Goal: Information Seeking & Learning: Learn about a topic

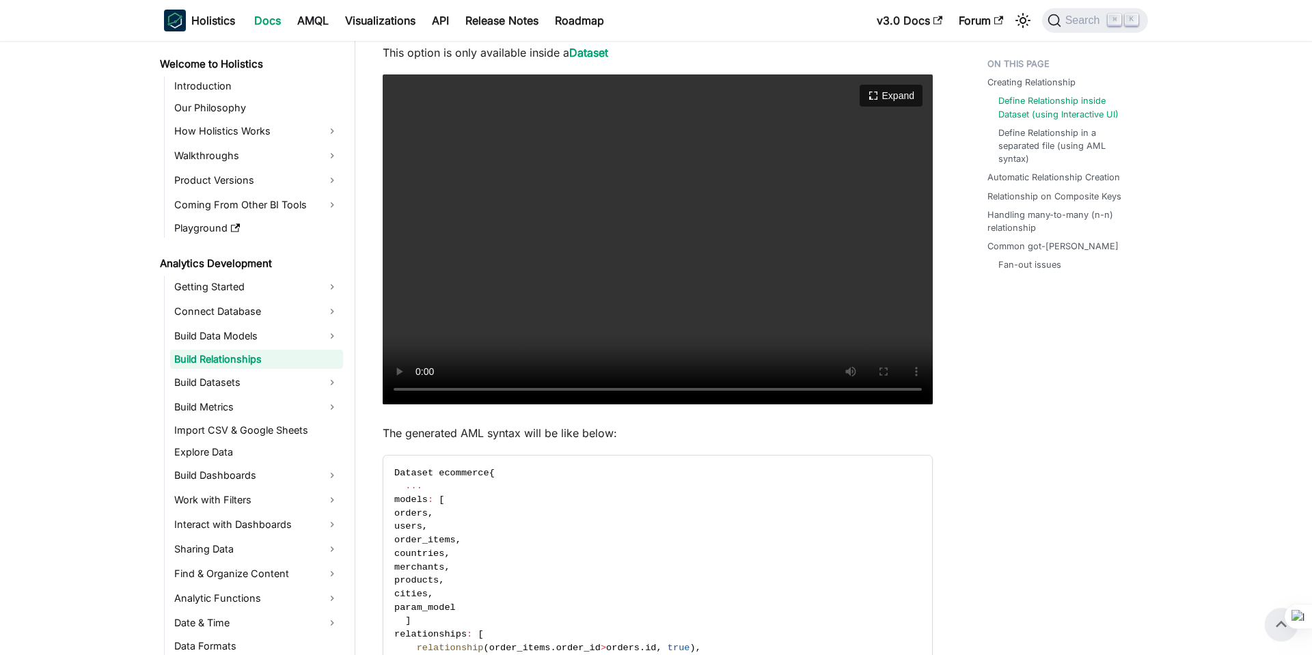
scroll to position [532, 0]
click at [895, 86] on button "Expand" at bounding box center [891, 96] width 66 height 23
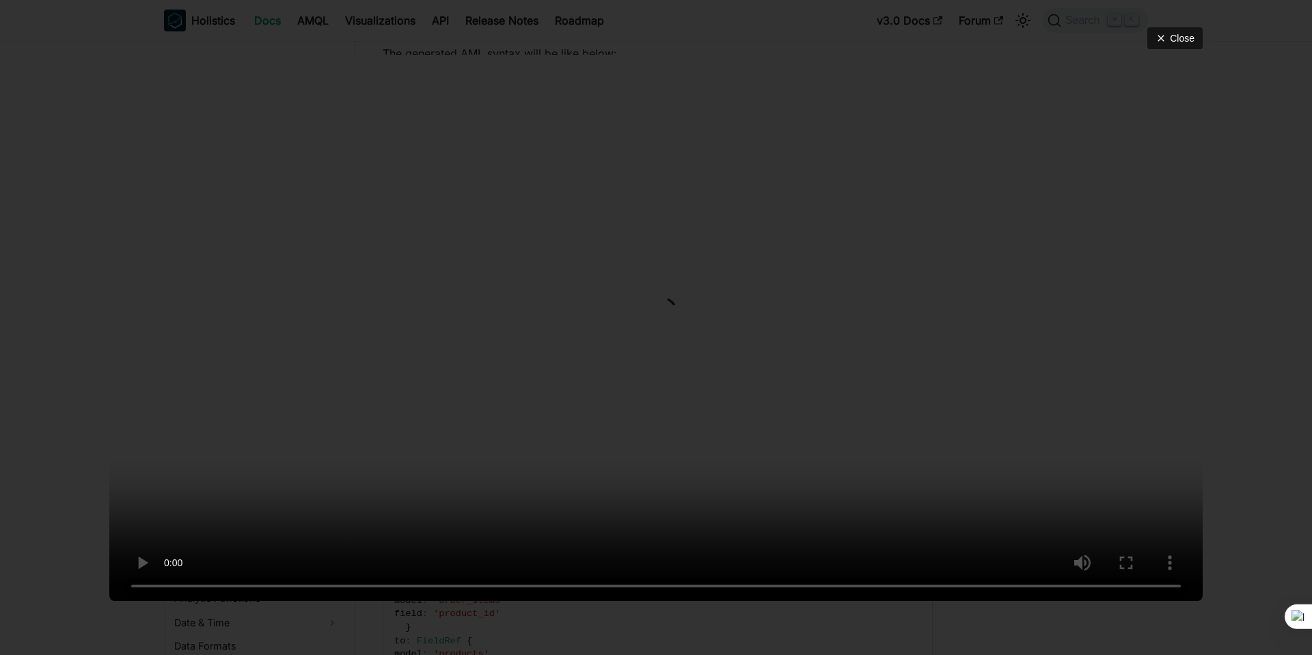
scroll to position [940, 0]
click at [1183, 27] on button "Close" at bounding box center [1175, 38] width 58 height 23
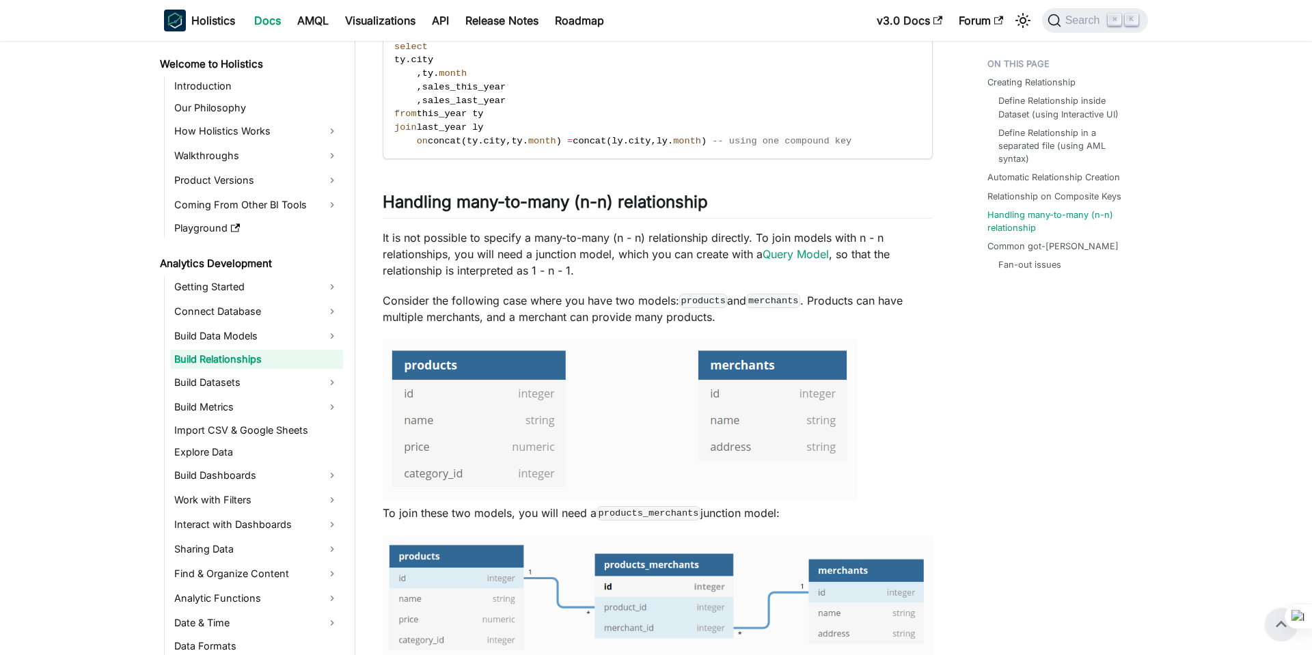
scroll to position [2650, 0]
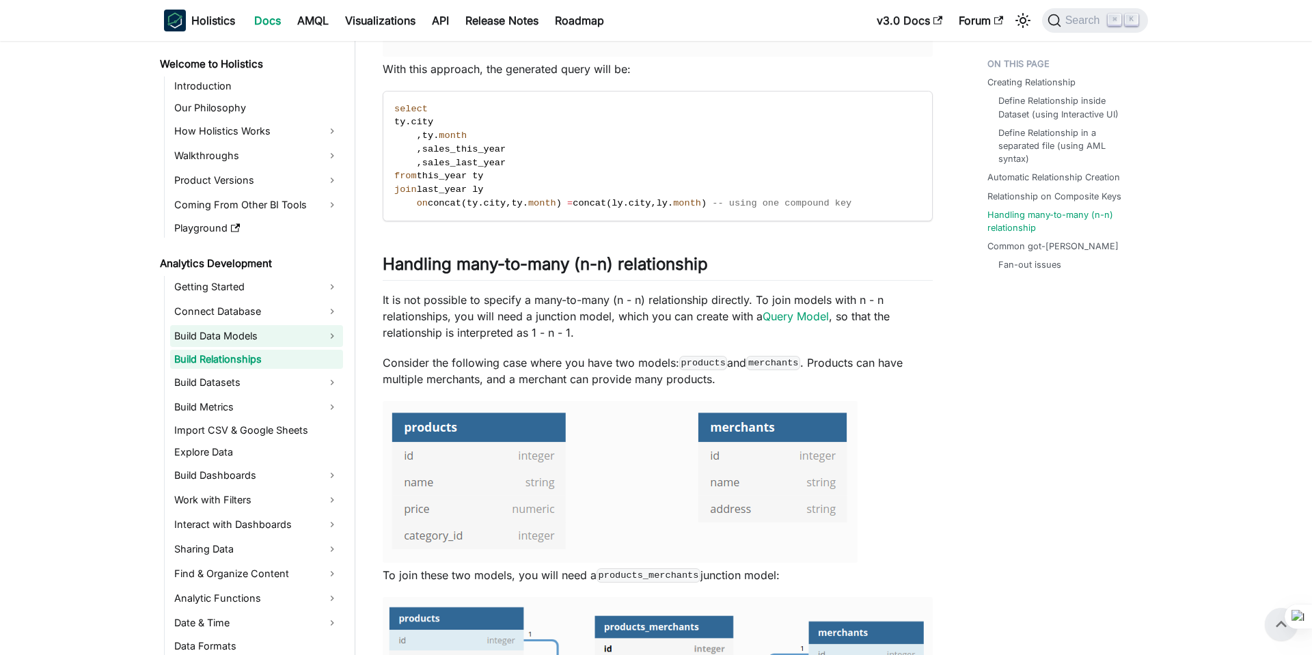
click at [270, 336] on link "Build Data Models" at bounding box center [256, 336] width 173 height 22
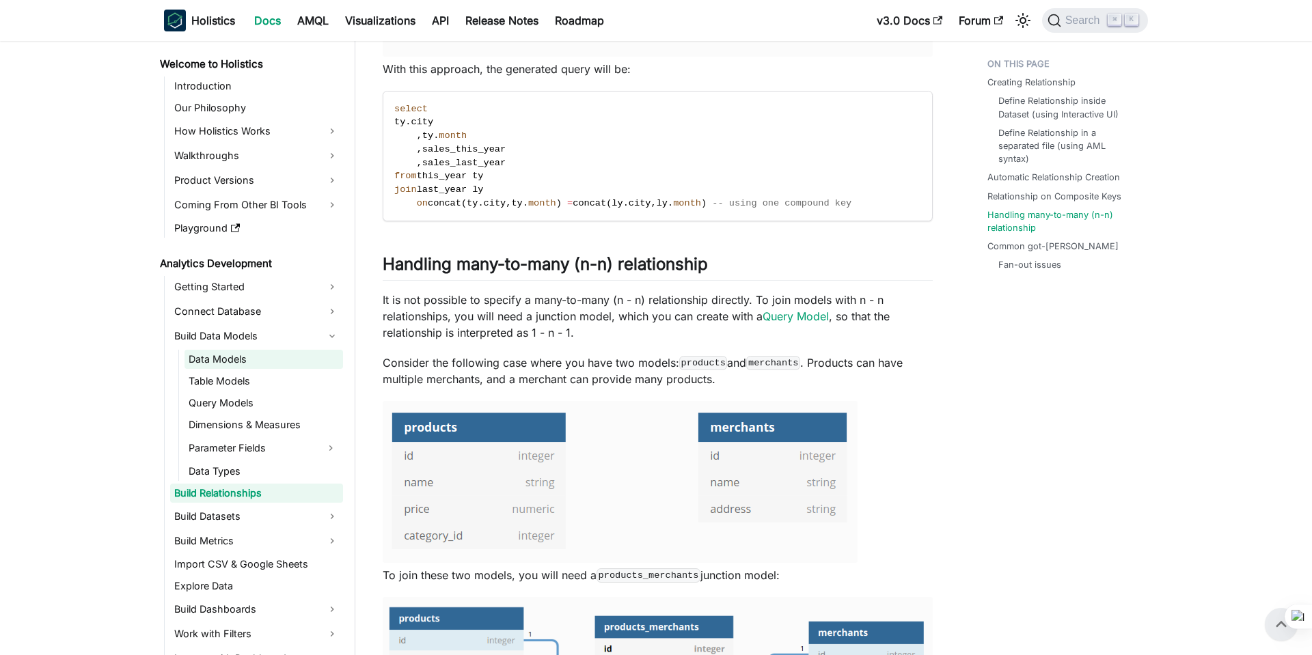
click at [258, 354] on link "Data Models" at bounding box center [264, 359] width 159 height 19
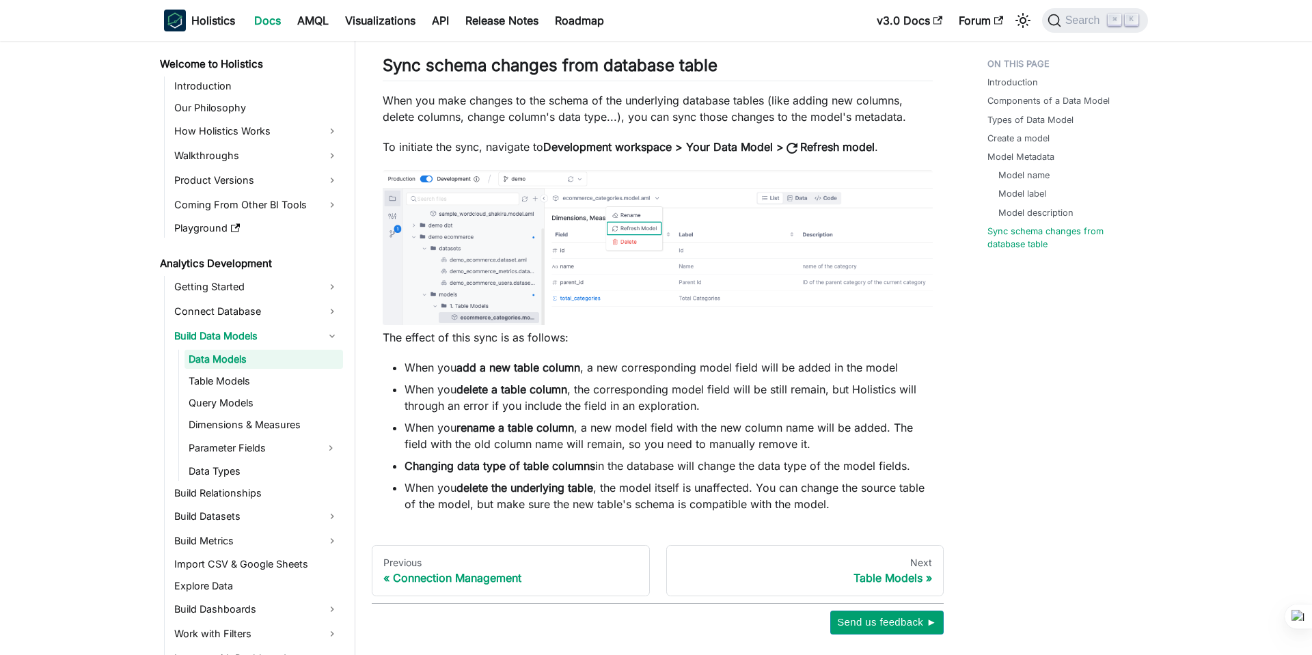
scroll to position [4014, 0]
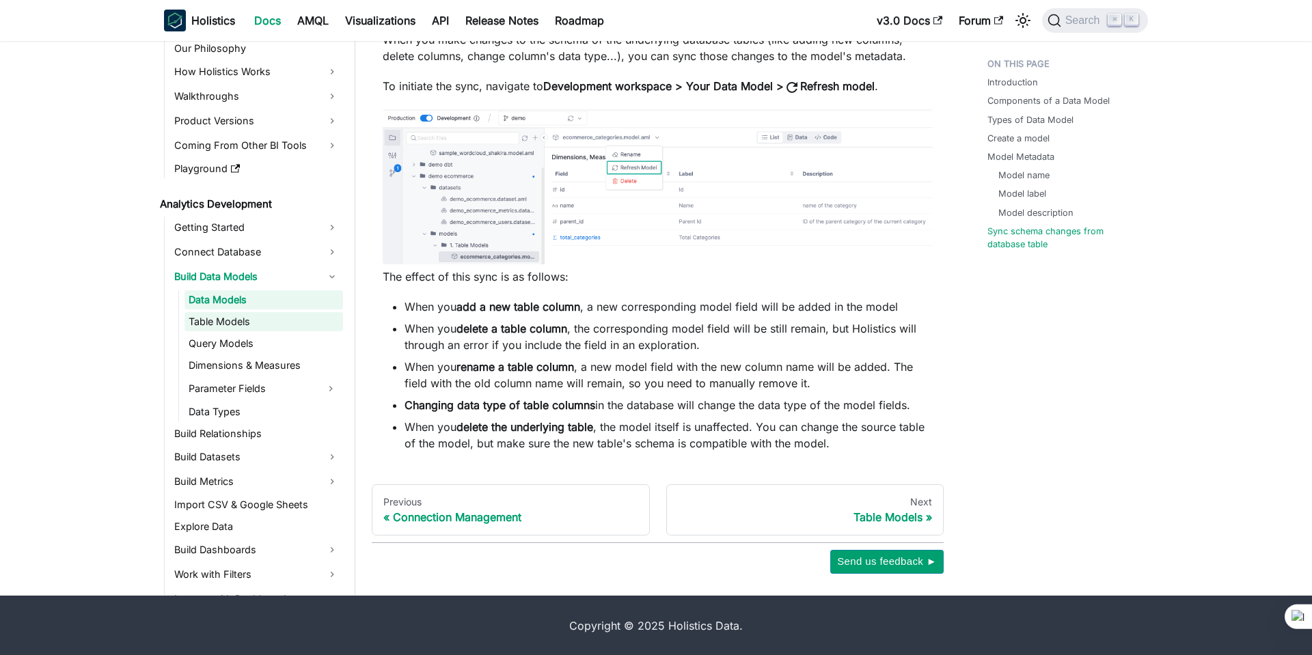
click at [290, 312] on link "Table Models" at bounding box center [264, 321] width 159 height 19
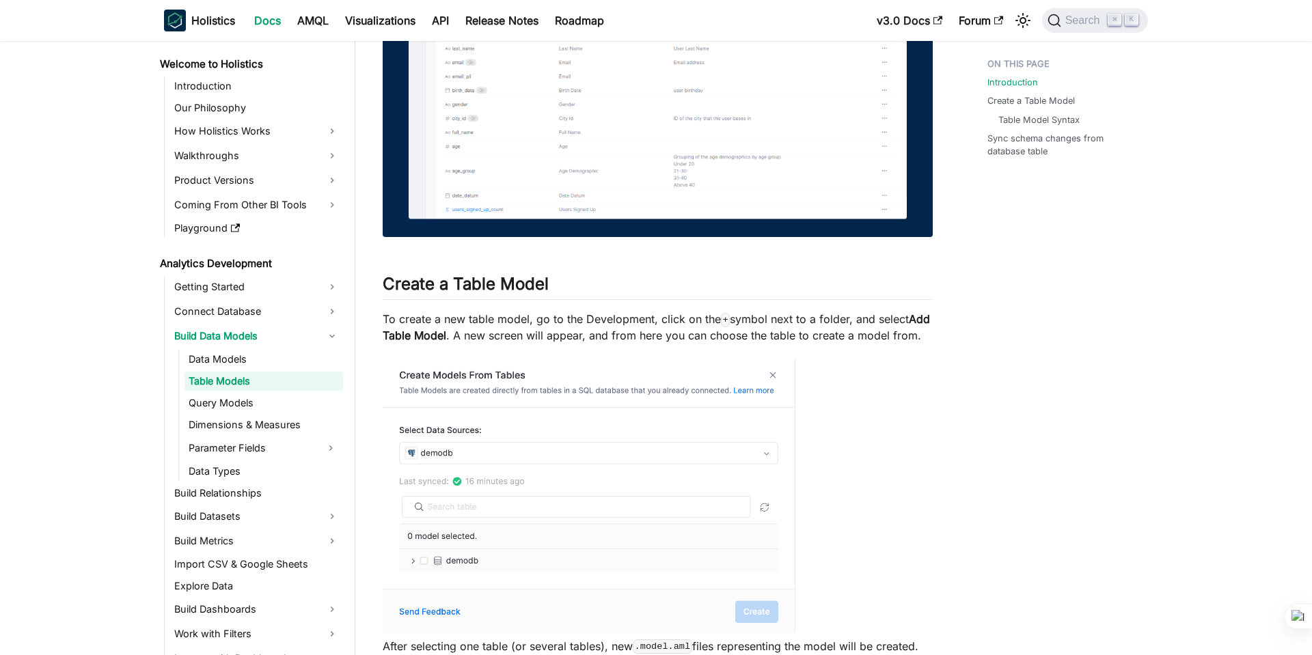
scroll to position [779, 0]
